Goal: Register for event/course

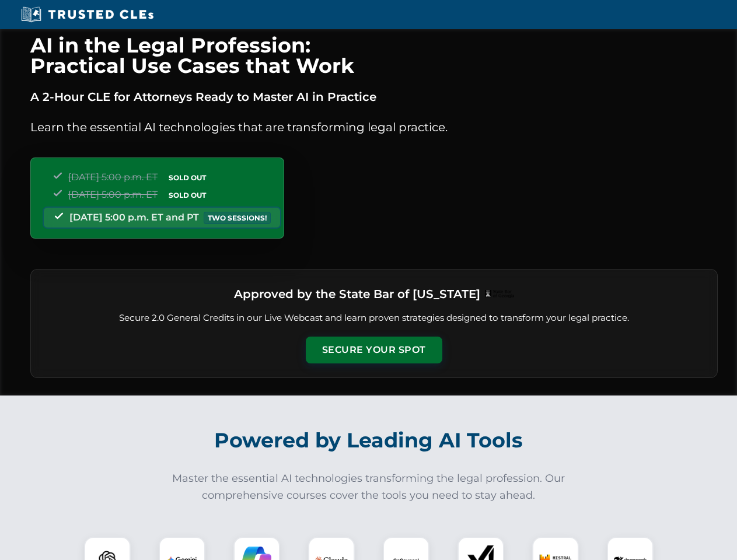
click at [373, 350] on button "Secure Your Spot" at bounding box center [374, 350] width 137 height 27
click at [107, 548] on img at bounding box center [107, 560] width 34 height 34
